Goal: Information Seeking & Learning: Learn about a topic

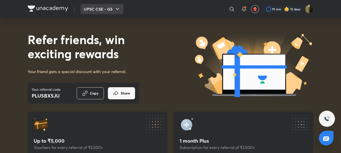
click at [119, 9] on icon "button" at bounding box center [118, 9] width 6 height 6
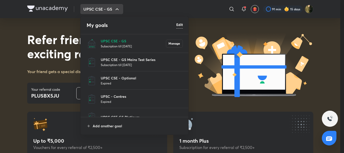
click at [120, 47] on p "Subscription till [DATE]" at bounding box center [133, 46] width 65 height 5
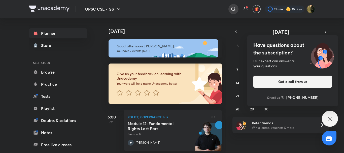
click at [233, 6] on icon at bounding box center [233, 9] width 6 height 6
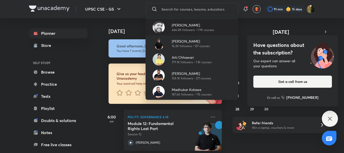
click at [185, 29] on p "446.8K followers • 1.9K courses" at bounding box center [193, 30] width 42 height 5
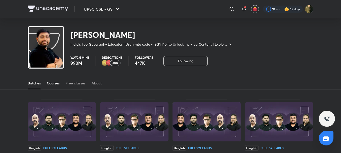
click at [55, 86] on link "Courses" at bounding box center [53, 83] width 13 height 12
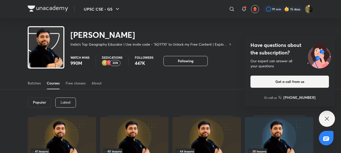
click at [333, 118] on div "Have questions about the subscription? Our expert can answer all your questions…" at bounding box center [327, 118] width 16 height 16
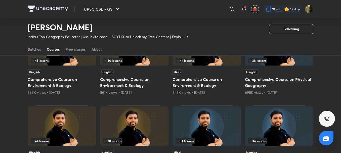
drag, startPoint x: 211, startPoint y: 96, endPoint x: 214, endPoint y: 121, distance: 24.3
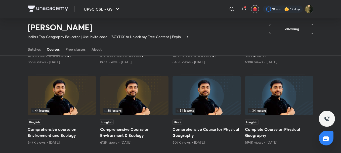
scroll to position [94, 0]
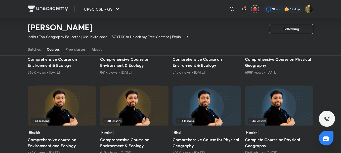
drag, startPoint x: 171, startPoint y: 81, endPoint x: 171, endPoint y: 66, distance: 15.4
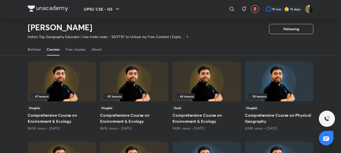
scroll to position [0, 0]
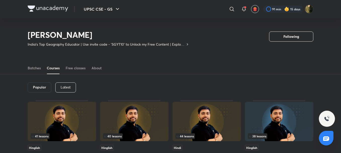
drag, startPoint x: 162, startPoint y: 108, endPoint x: 161, endPoint y: 77, distance: 32.0
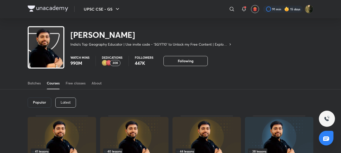
click at [64, 101] on p "Latest" at bounding box center [66, 102] width 10 height 4
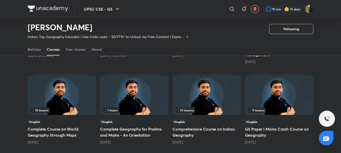
scroll to position [112, 0]
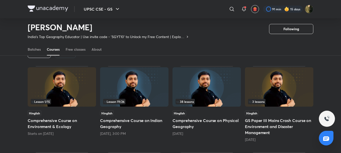
drag, startPoint x: 131, startPoint y: 105, endPoint x: 141, endPoint y: 88, distance: 19.9
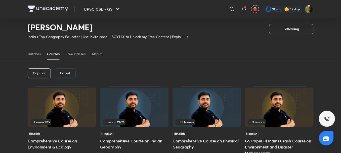
scroll to position [0, 0]
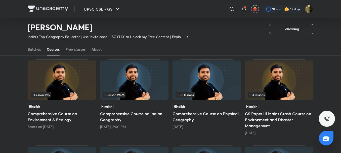
drag, startPoint x: 141, startPoint y: 88, endPoint x: 140, endPoint y: 97, distance: 9.3
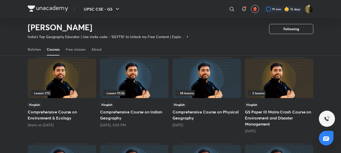
click at [197, 112] on h5 "Comprehensive Course on Physical Geography" at bounding box center [207, 115] width 68 height 12
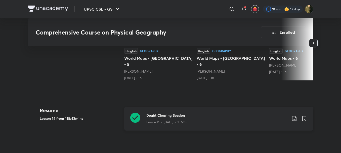
drag, startPoint x: 199, startPoint y: 110, endPoint x: 201, endPoint y: 127, distance: 17.3
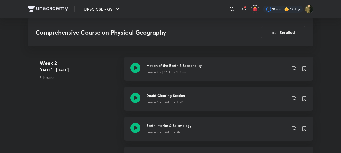
drag, startPoint x: 103, startPoint y: 127, endPoint x: 103, endPoint y: 140, distance: 13.3
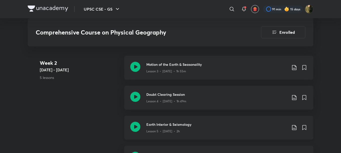
click at [134, 123] on icon at bounding box center [135, 127] width 10 height 10
drag, startPoint x: 143, startPoint y: 129, endPoint x: 149, endPoint y: 140, distance: 13.1
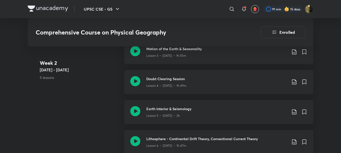
drag, startPoint x: 41, startPoint y: 84, endPoint x: 41, endPoint y: 96, distance: 11.6
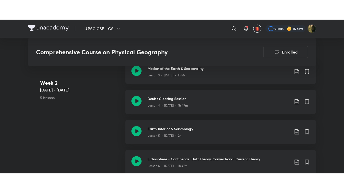
scroll to position [395, 0]
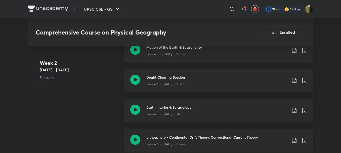
click at [134, 139] on icon at bounding box center [135, 139] width 10 height 10
